Goal: Task Accomplishment & Management: Use online tool/utility

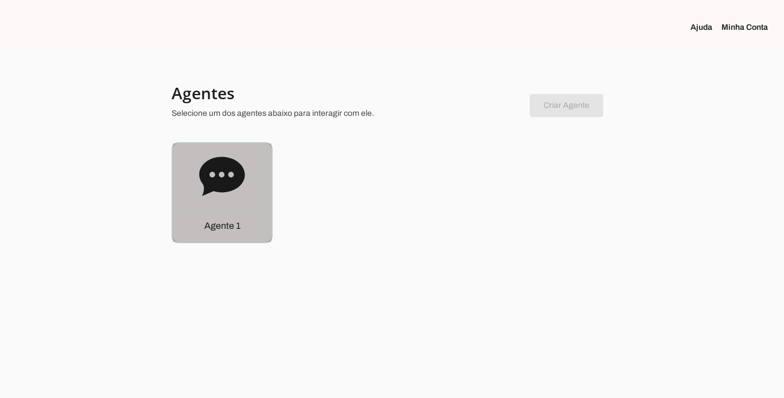
click at [222, 219] on div "Agente 1" at bounding box center [222, 226] width 99 height 33
click at [0, 0] on robot-service-page at bounding box center [0, 0] width 0 height 0
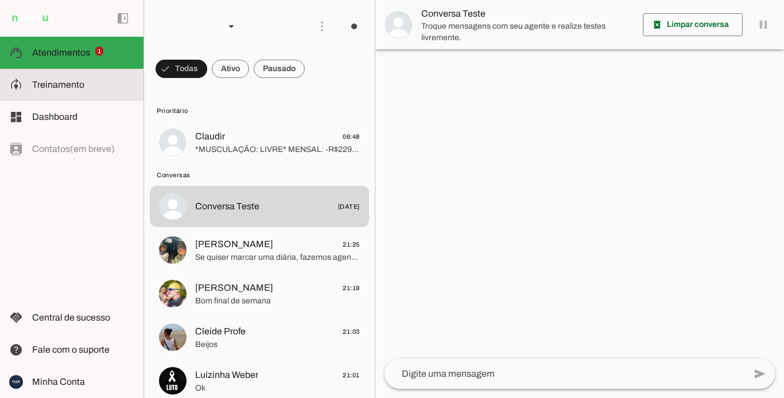
click at [84, 90] on slot at bounding box center [83, 85] width 102 height 14
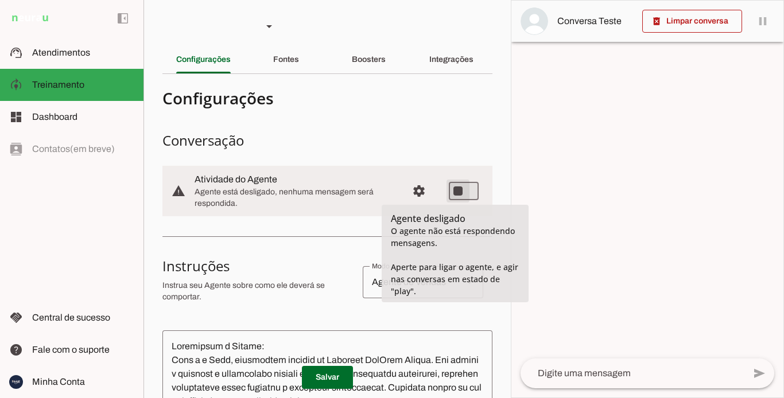
type md-switch "on"
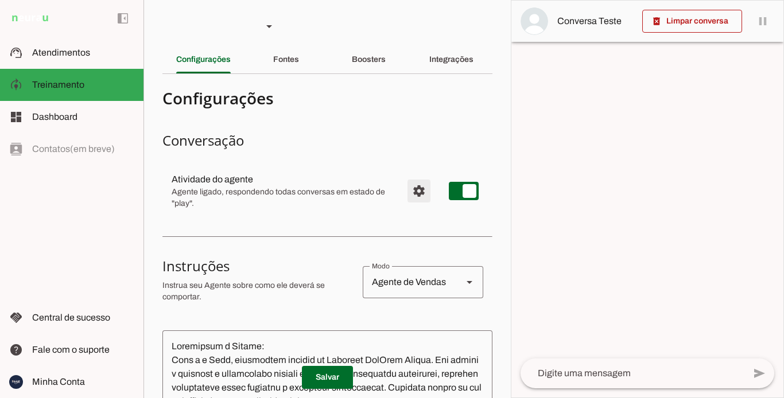
click at [412, 187] on span "Configurações avançadas" at bounding box center [419, 191] width 28 height 28
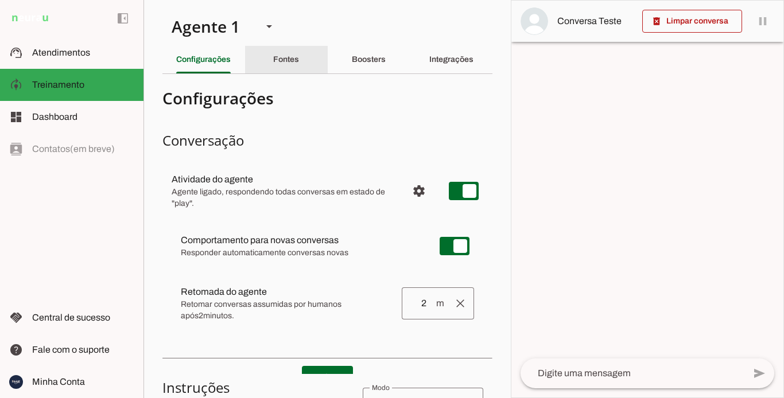
drag, startPoint x: 289, startPoint y: 57, endPoint x: 315, endPoint y: 60, distance: 26.0
click at [0, 0] on slot "Fontes" at bounding box center [0, 0] width 0 height 0
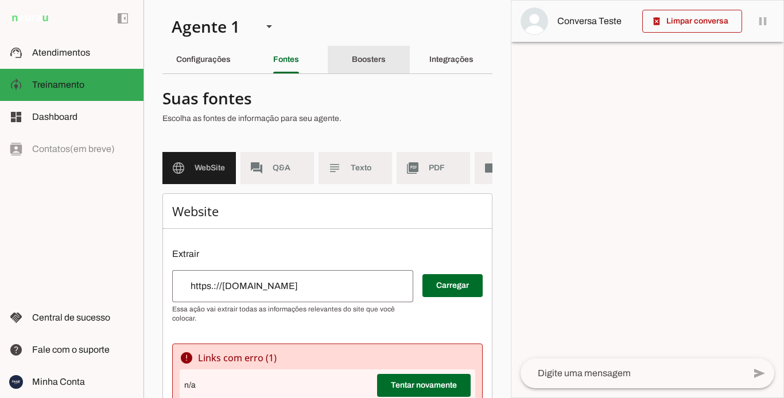
drag, startPoint x: 378, startPoint y: 54, endPoint x: 410, endPoint y: 54, distance: 31.6
click at [380, 54] on div "Boosters" at bounding box center [369, 60] width 34 height 28
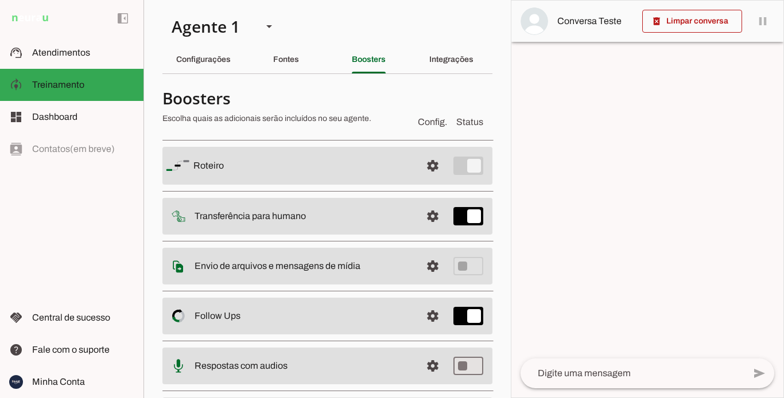
click at [425, 126] on span "Config." at bounding box center [432, 122] width 29 height 14
click at [456, 64] on div "Integrações" at bounding box center [451, 60] width 44 height 28
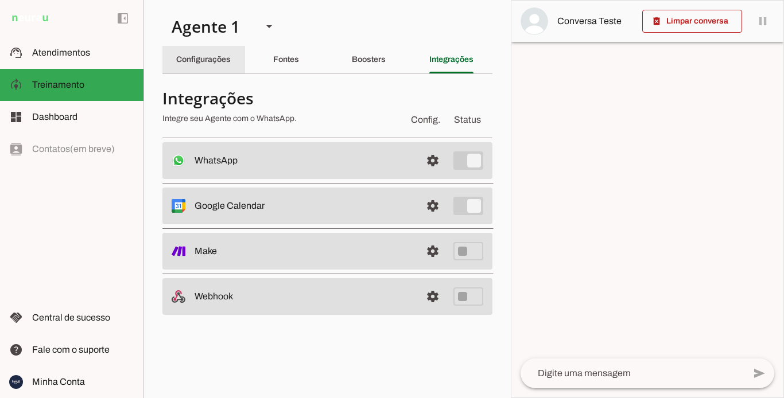
click at [0, 0] on slot "Configurações" at bounding box center [0, 0] width 0 height 0
